Goal: Task Accomplishment & Management: Manage account settings

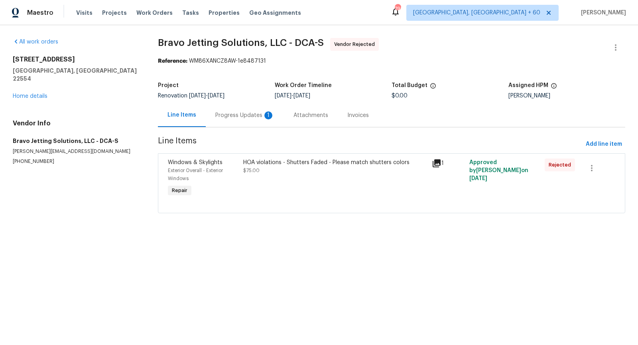
click at [241, 114] on div "Progress Updates 1" at bounding box center [244, 115] width 59 height 8
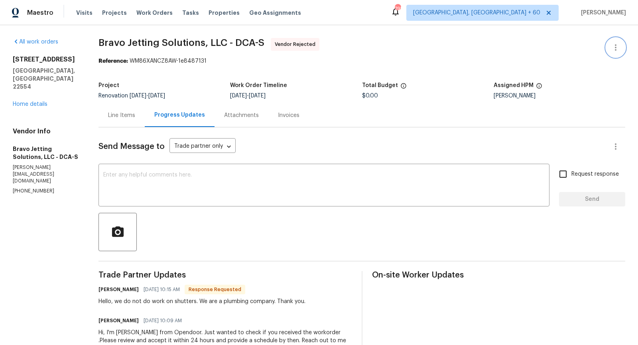
click at [618, 50] on icon "button" at bounding box center [616, 48] width 10 height 10
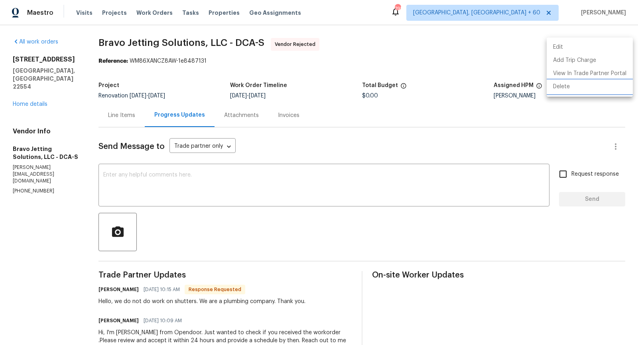
click at [575, 89] on li "Delete" at bounding box center [590, 86] width 86 height 13
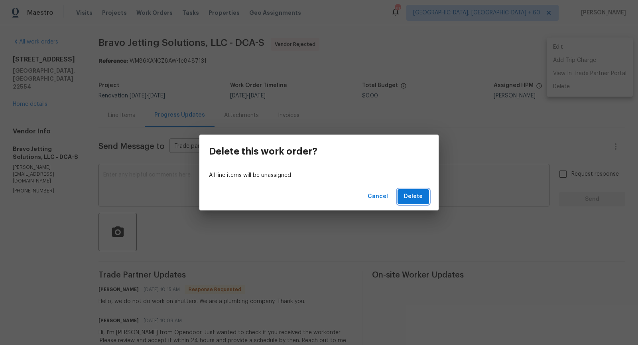
click at [407, 195] on span "Delete" at bounding box center [413, 197] width 19 height 10
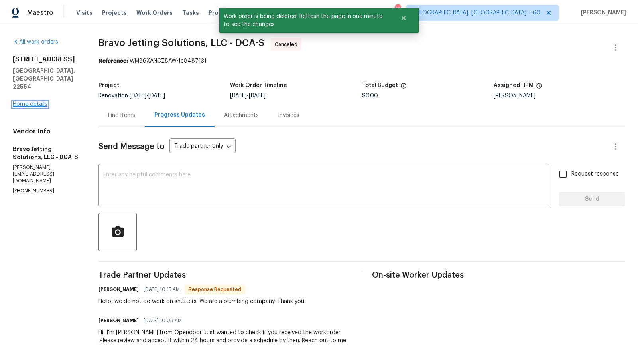
click at [28, 101] on link "Home details" at bounding box center [30, 104] width 35 height 6
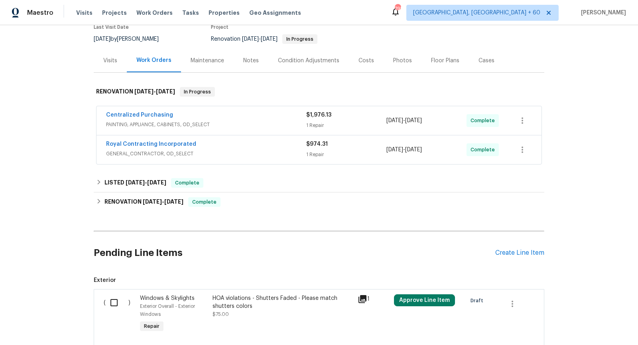
scroll to position [129, 0]
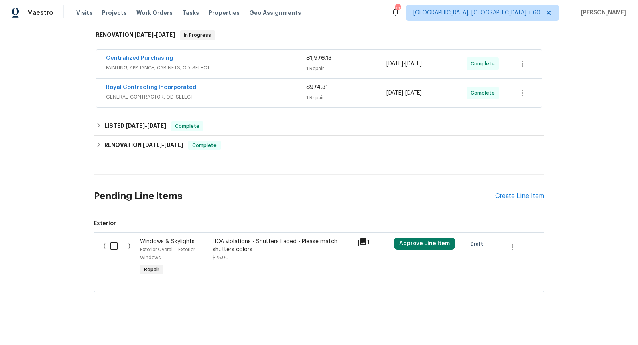
click at [117, 245] on input "checkbox" at bounding box center [117, 245] width 23 height 17
checkbox input "true"
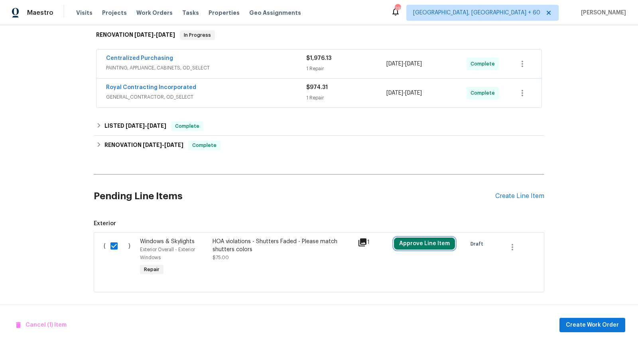
click at [408, 241] on button "Approve Line Item" at bounding box center [424, 243] width 61 height 12
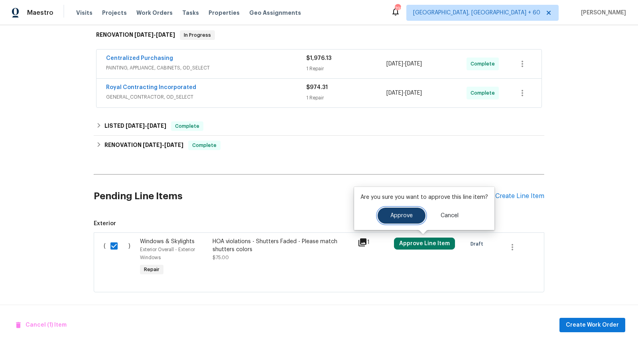
click at [392, 209] on button "Approve" at bounding box center [402, 216] width 48 height 16
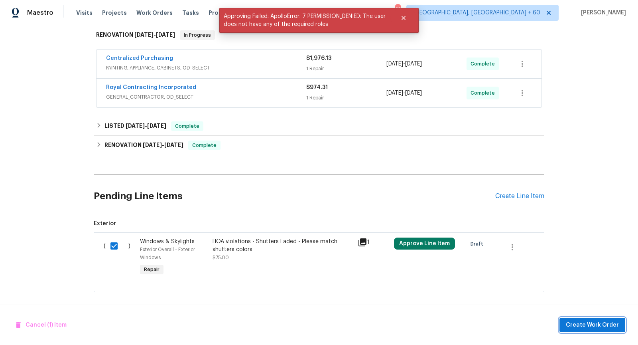
click at [601, 326] on span "Create Work Order" at bounding box center [592, 325] width 53 height 10
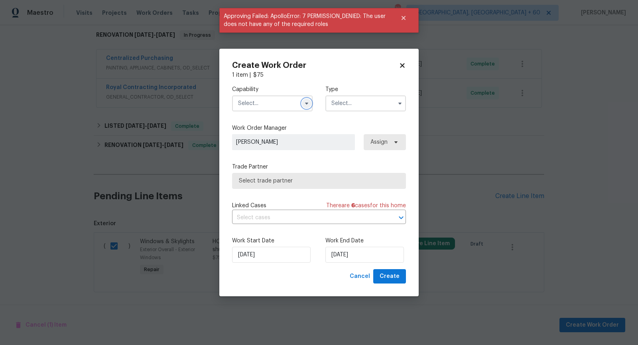
click at [307, 100] on icon "button" at bounding box center [307, 103] width 6 height 6
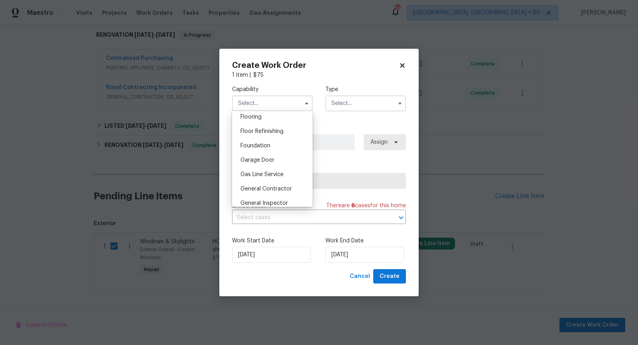
scroll to position [323, 0]
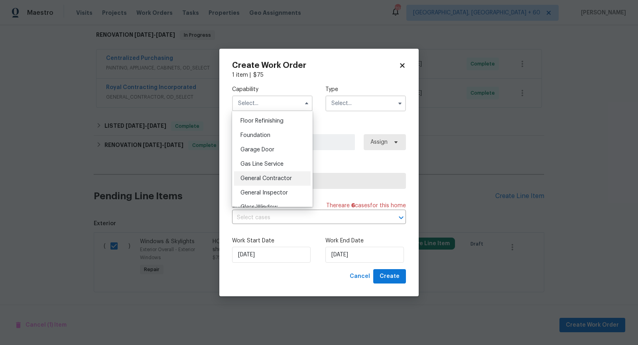
click at [272, 180] on span "General Contractor" at bounding box center [266, 179] width 51 height 6
type input "General Contractor"
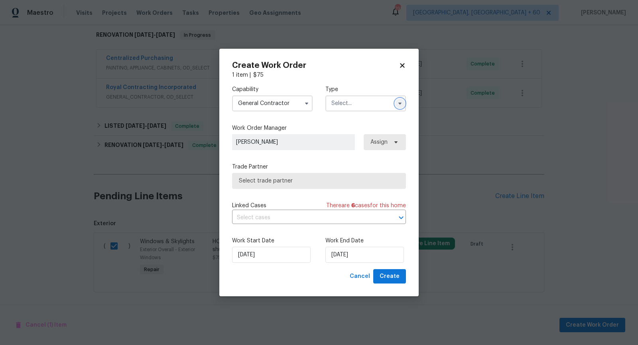
click at [400, 107] on button "button" at bounding box center [400, 104] width 10 height 10
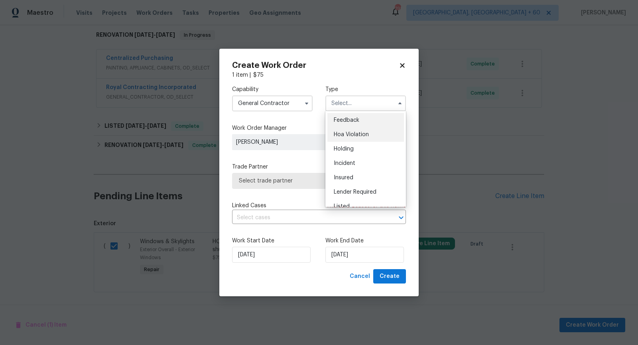
click at [375, 132] on div "Hoa Violation" at bounding box center [366, 134] width 77 height 14
type input "Hoa Violation"
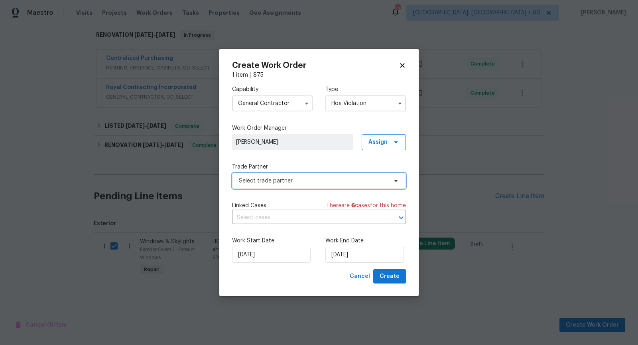
click at [312, 178] on span "Select trade partner" at bounding box center [313, 181] width 149 height 8
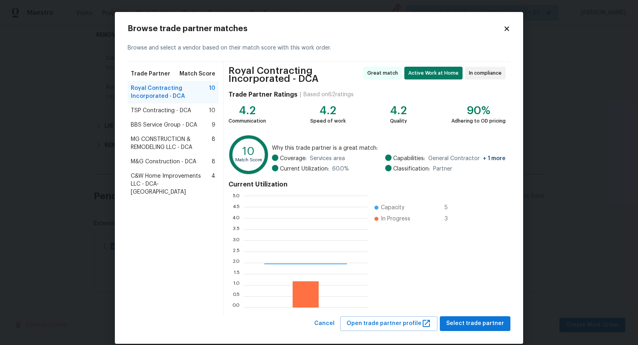
scroll to position [112, 124]
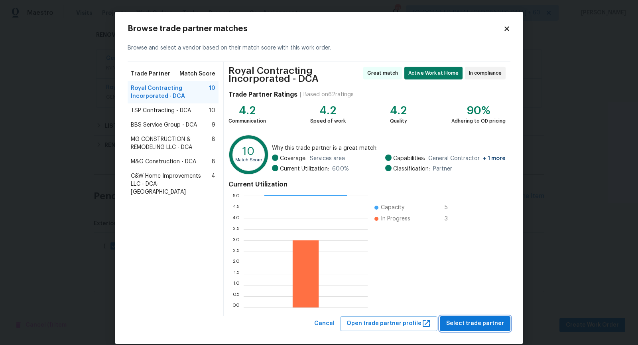
click at [484, 320] on span "Select trade partner" at bounding box center [476, 323] width 58 height 10
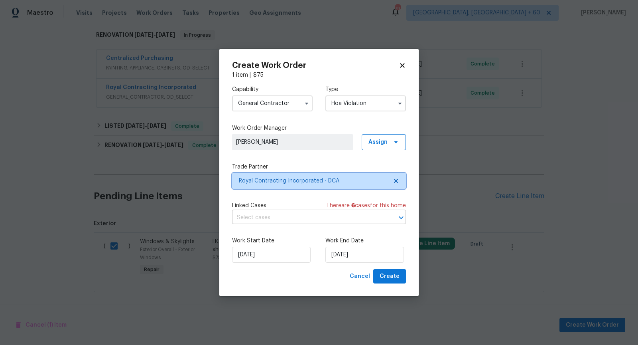
click at [402, 217] on icon "Open" at bounding box center [401, 217] width 4 height 3
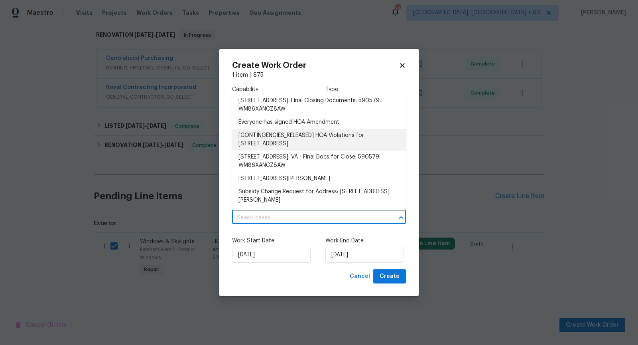
click at [326, 135] on li "[CONTINGENCIES_RELEASED] HOA Violations for 8 Birch Ln, Stafford, VA 22554" at bounding box center [319, 140] width 174 height 22
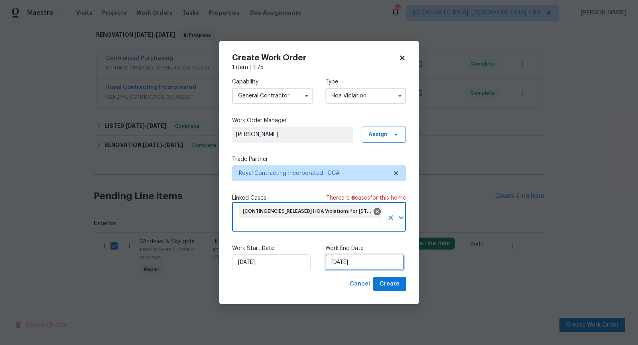
click at [359, 262] on input "08/09/2025" at bounding box center [365, 262] width 79 height 16
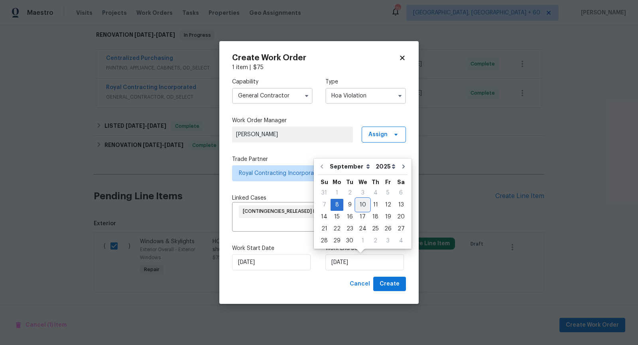
click at [363, 203] on div "10" at bounding box center [362, 204] width 13 height 11
type input "10/09/2025"
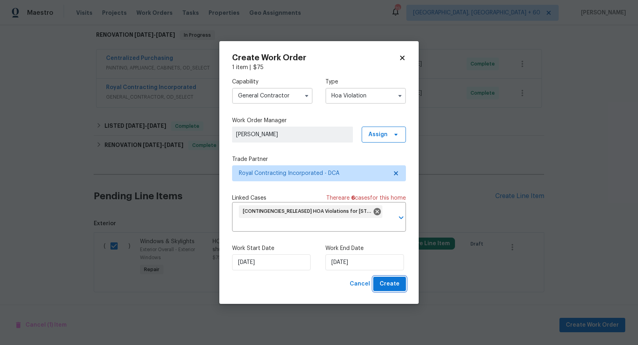
click at [398, 282] on span "Create" at bounding box center [390, 284] width 20 height 10
checkbox input "false"
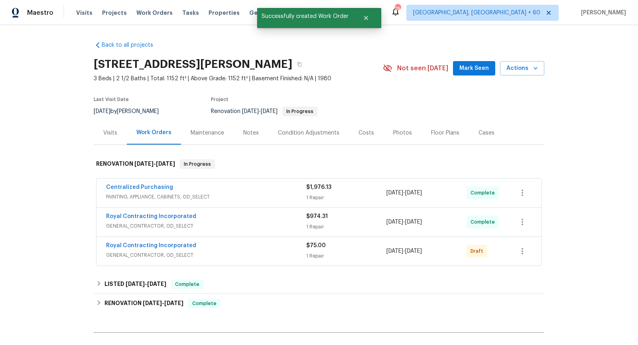
scroll to position [26, 0]
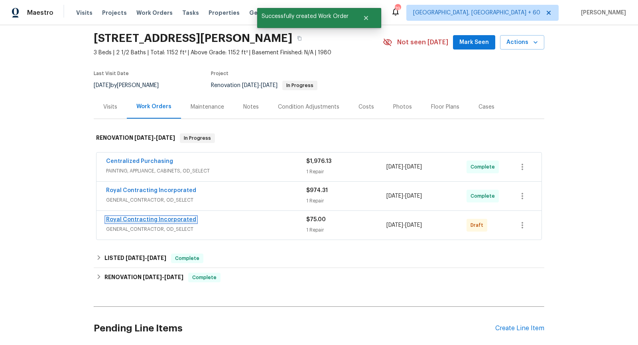
click at [178, 217] on link "Royal Contracting Incorporated" at bounding box center [151, 220] width 90 height 6
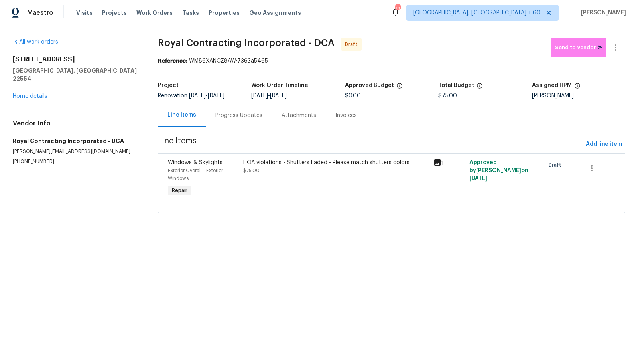
click at [242, 116] on div "Progress Updates" at bounding box center [238, 115] width 47 height 8
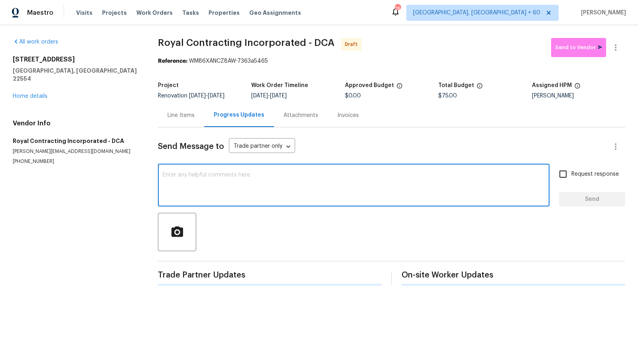
click at [215, 174] on textarea at bounding box center [354, 186] width 382 height 28
paste textarea "Hi, I'm Pranesh from Opendoor. Just wanted to check if you received the workord…"
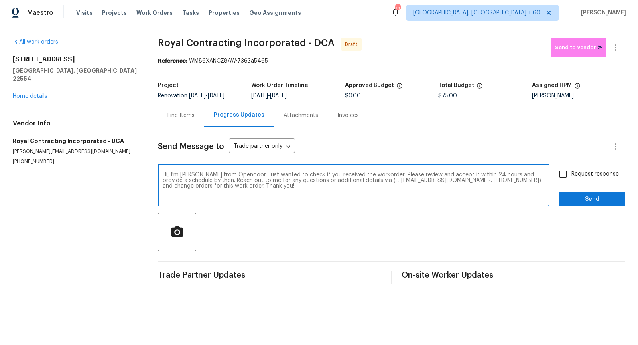
type textarea "Hi, I'm Pranesh from Opendoor. Just wanted to check if you received the workord…"
click at [561, 176] on input "Request response" at bounding box center [563, 174] width 17 height 17
checkbox input "true"
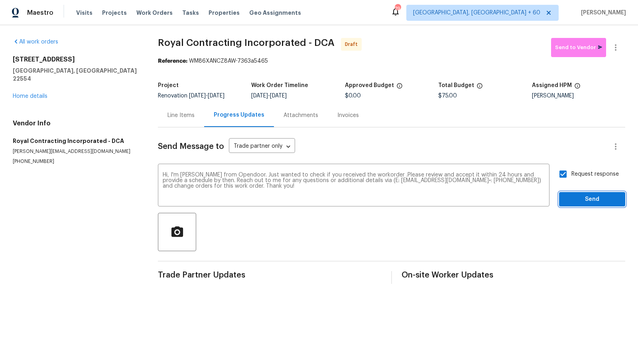
click at [580, 196] on span "Send" at bounding box center [592, 199] width 53 height 10
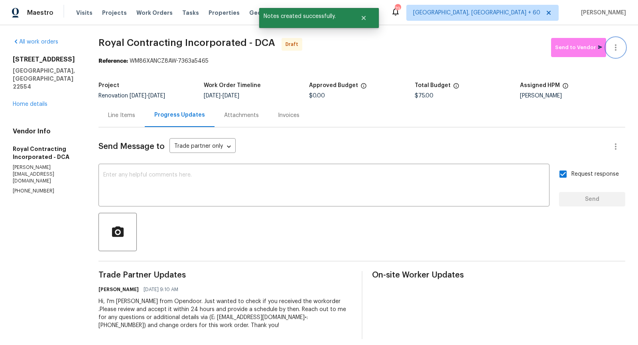
click at [618, 43] on icon "button" at bounding box center [616, 48] width 10 height 10
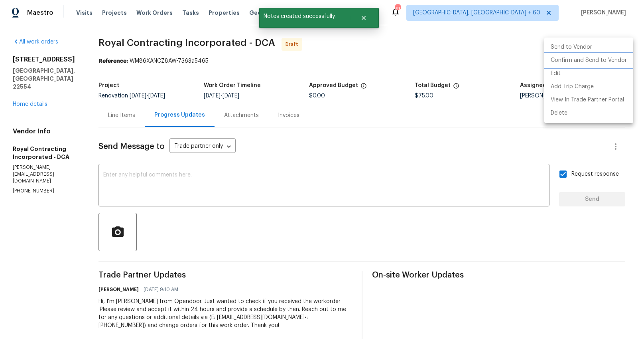
click at [569, 57] on li "Confirm and Send to Vendor" at bounding box center [589, 60] width 89 height 13
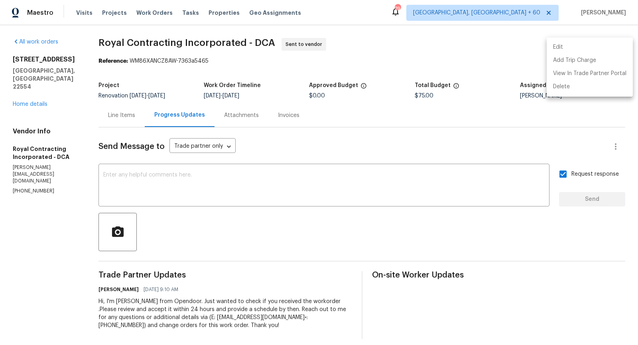
click at [33, 88] on div at bounding box center [319, 172] width 638 height 345
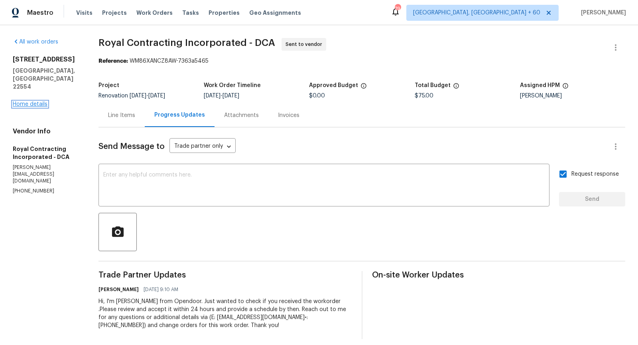
click at [20, 101] on link "Home details" at bounding box center [30, 104] width 35 height 6
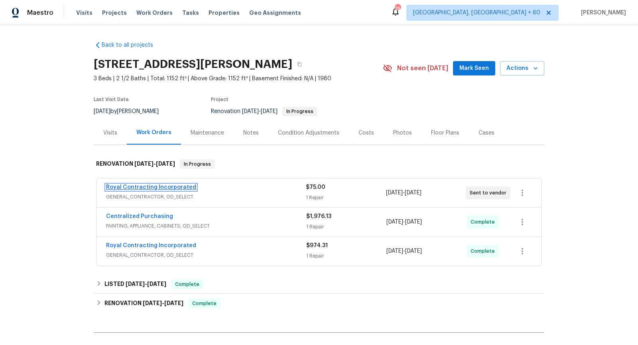
click at [156, 186] on link "Royal Contracting Incorporated" at bounding box center [151, 187] width 90 height 6
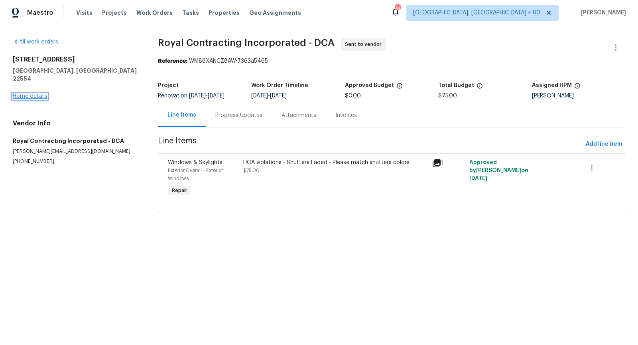
click at [37, 93] on link "Home details" at bounding box center [30, 96] width 35 height 6
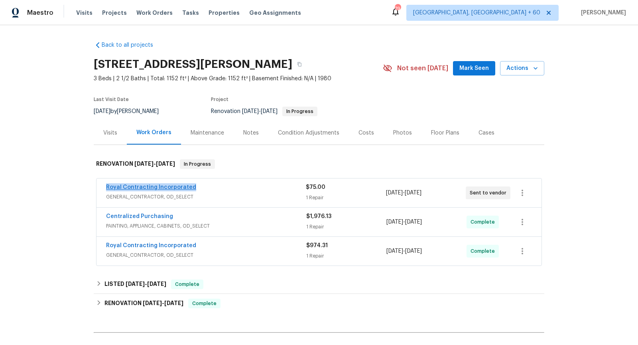
drag, startPoint x: 194, startPoint y: 186, endPoint x: 107, endPoint y: 187, distance: 87.0
click at [107, 187] on div "Royal Contracting Incorporated" at bounding box center [206, 188] width 200 height 10
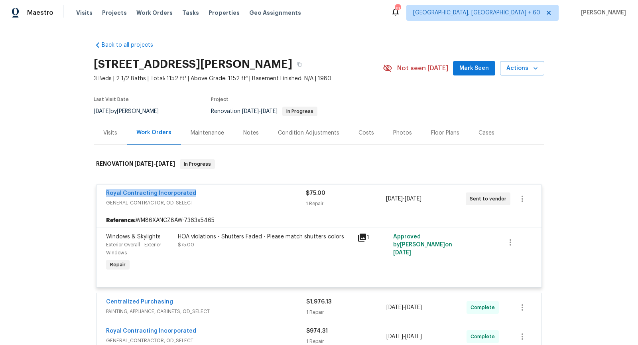
copy link "Royal Contracting Incorporated"
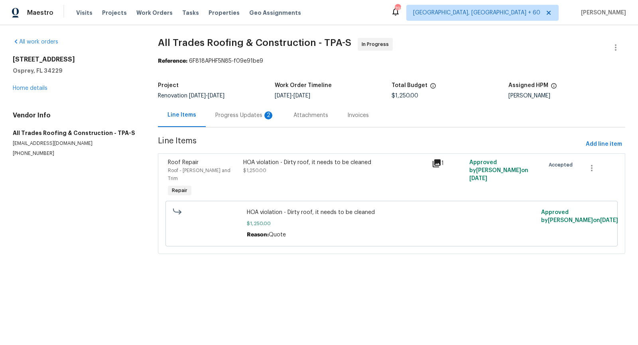
click at [228, 117] on div "Progress Updates 2" at bounding box center [244, 115] width 59 height 8
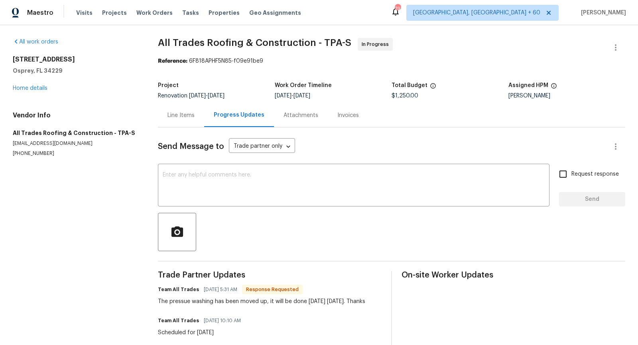
click at [176, 111] on div "Line Items" at bounding box center [181, 115] width 27 height 8
